Goal: Download file/media

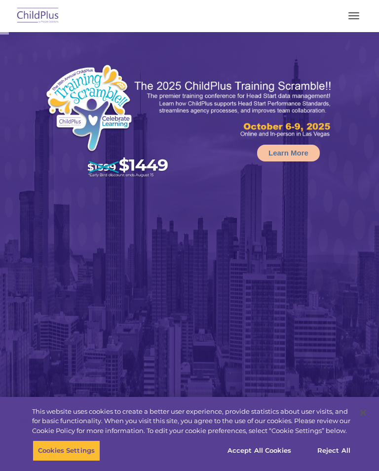
select select "MEDIUM"
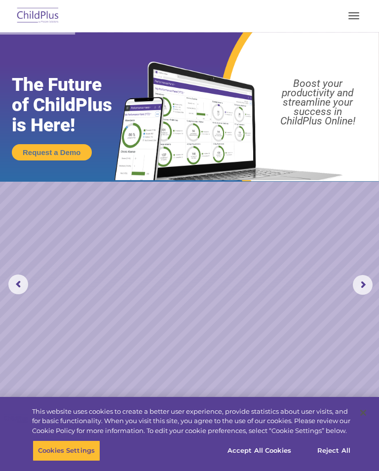
click at [40, 23] on img at bounding box center [38, 15] width 46 height 23
click at [41, 21] on img at bounding box center [38, 15] width 46 height 23
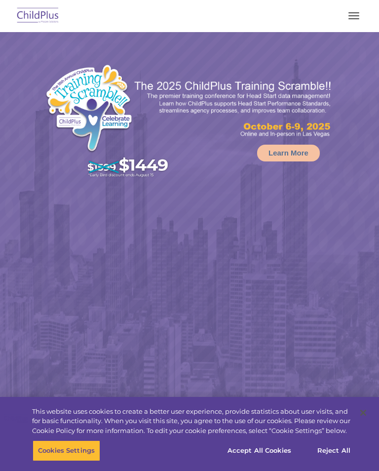
select select "MEDIUM"
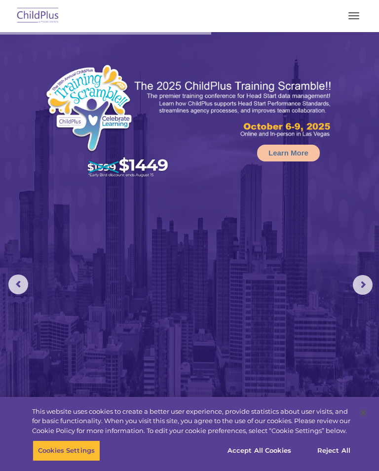
click at [357, 20] on button "button" at bounding box center [353, 16] width 21 height 16
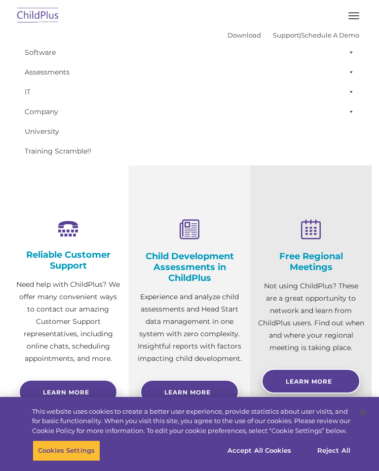
scroll to position [420, 0]
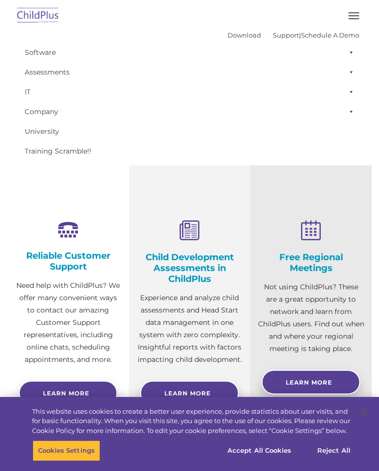
click at [353, 14] on button "button" at bounding box center [353, 16] width 21 height 16
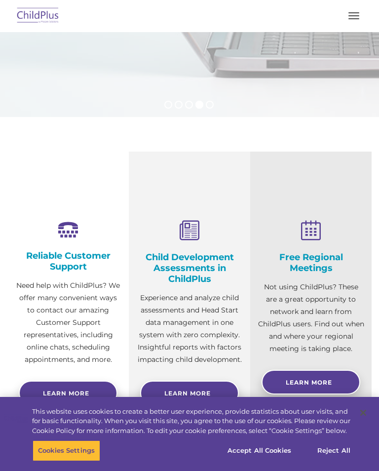
click at [361, 10] on button "button" at bounding box center [353, 16] width 21 height 16
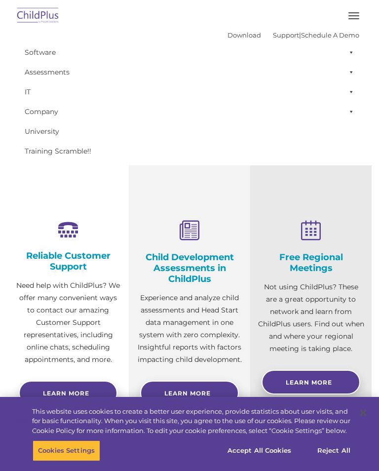
click at [36, 27] on img at bounding box center [38, 15] width 46 height 23
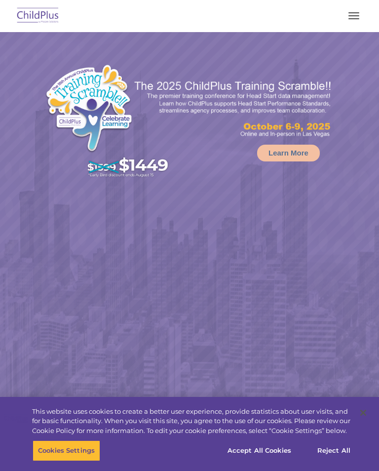
select select "MEDIUM"
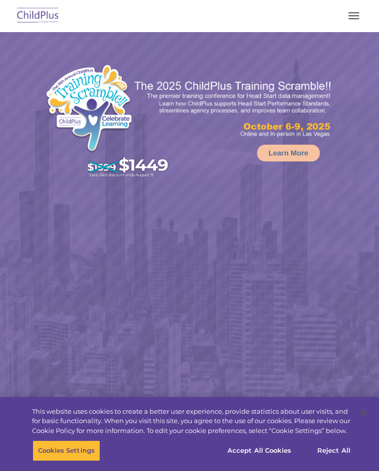
select select "MEDIUM"
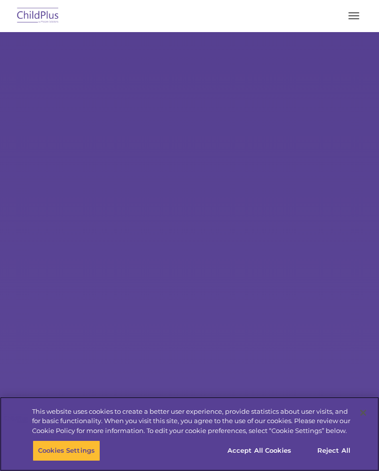
select select "MEDIUM"
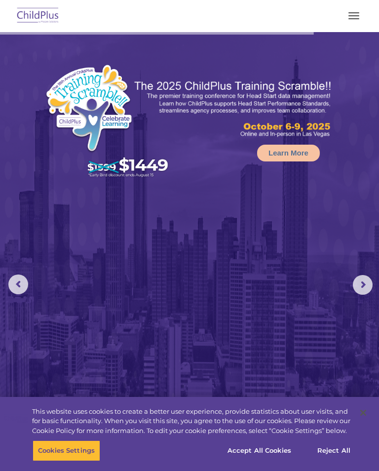
click at [45, 21] on img at bounding box center [38, 15] width 46 height 23
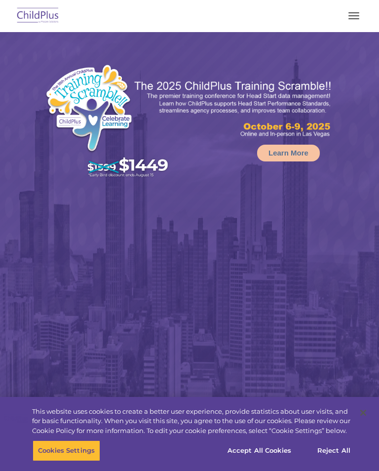
select select "MEDIUM"
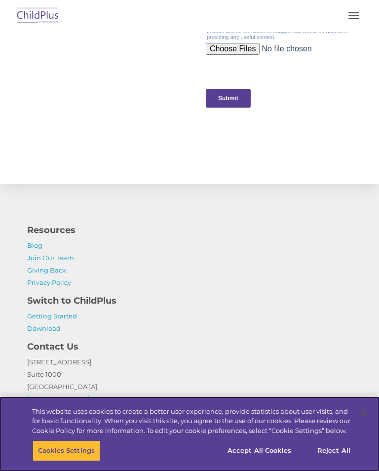
scroll to position [1400, 0]
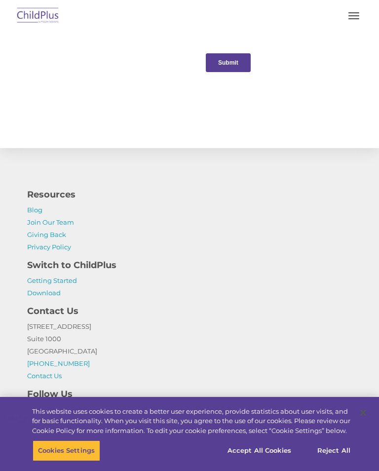
click at [60, 296] on link "Download" at bounding box center [44, 293] width 34 height 8
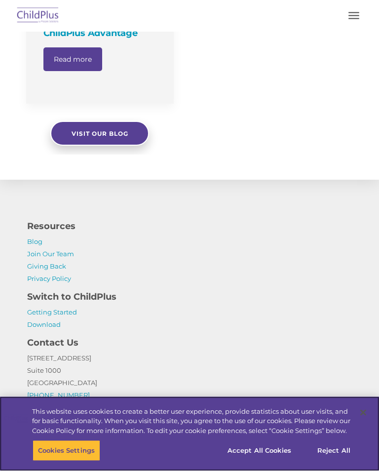
scroll to position [1090, 0]
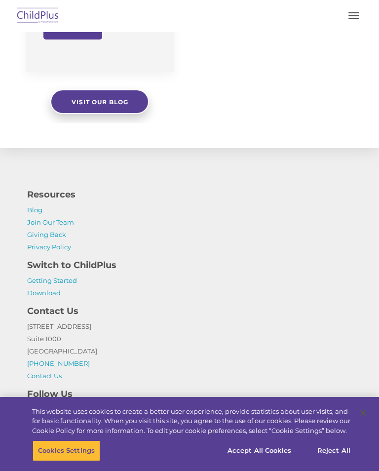
click at [50, 289] on link "Download" at bounding box center [44, 293] width 34 height 8
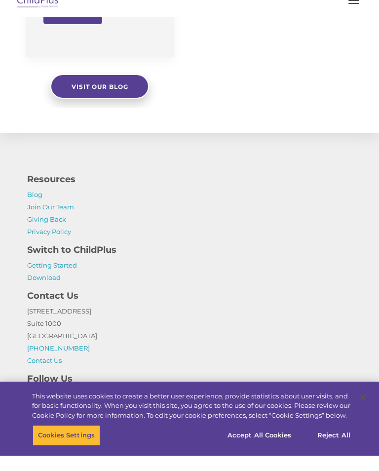
scroll to position [1105, 0]
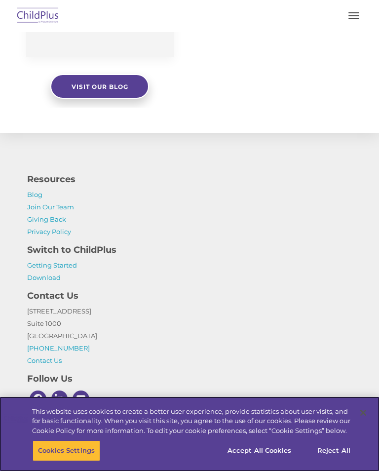
click at [327, 449] on button "Reject All" at bounding box center [334, 450] width 62 height 21
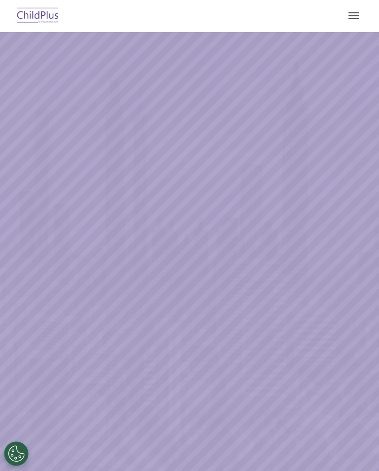
scroll to position [1105, 0]
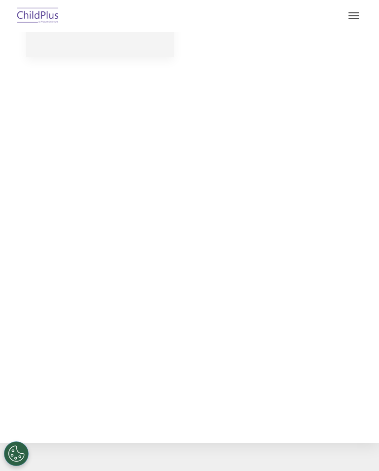
select select "MEDIUM"
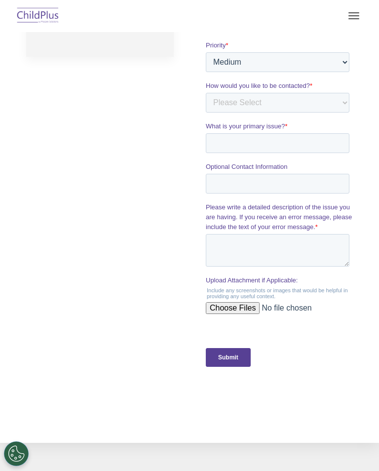
scroll to position [0, 0]
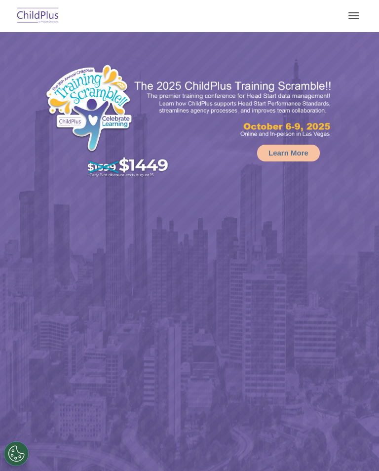
select select "MEDIUM"
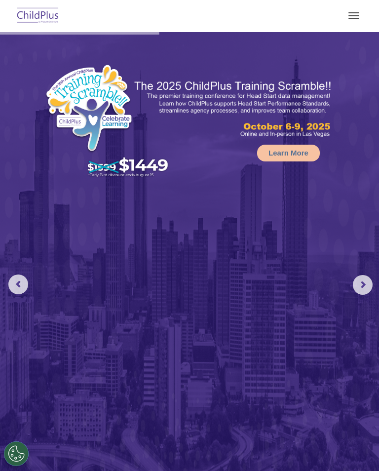
click at [349, 18] on span "button" at bounding box center [353, 18] width 11 height 1
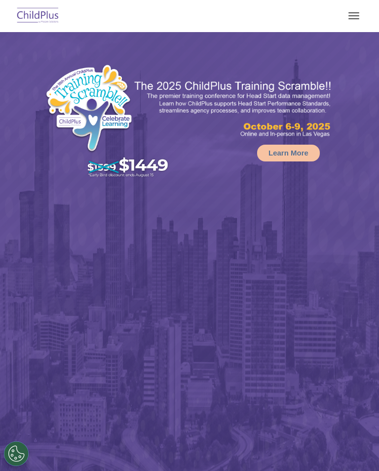
select select "MEDIUM"
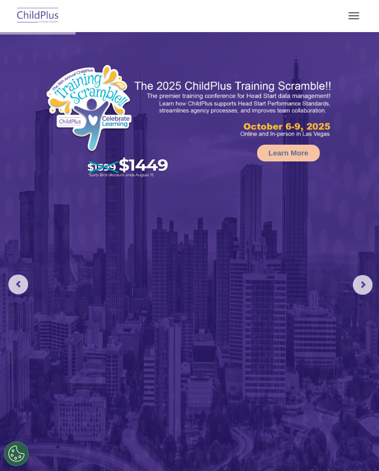
click at [360, 289] on rs-arrow at bounding box center [363, 285] width 20 height 20
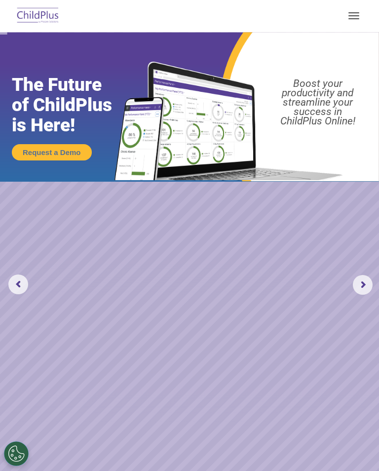
click at [363, 287] on rs-arrow at bounding box center [363, 285] width 20 height 20
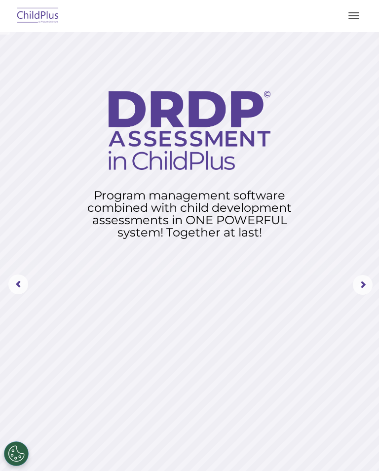
click at [357, 13] on button "button" at bounding box center [353, 16] width 21 height 16
